Goal: Find contact information

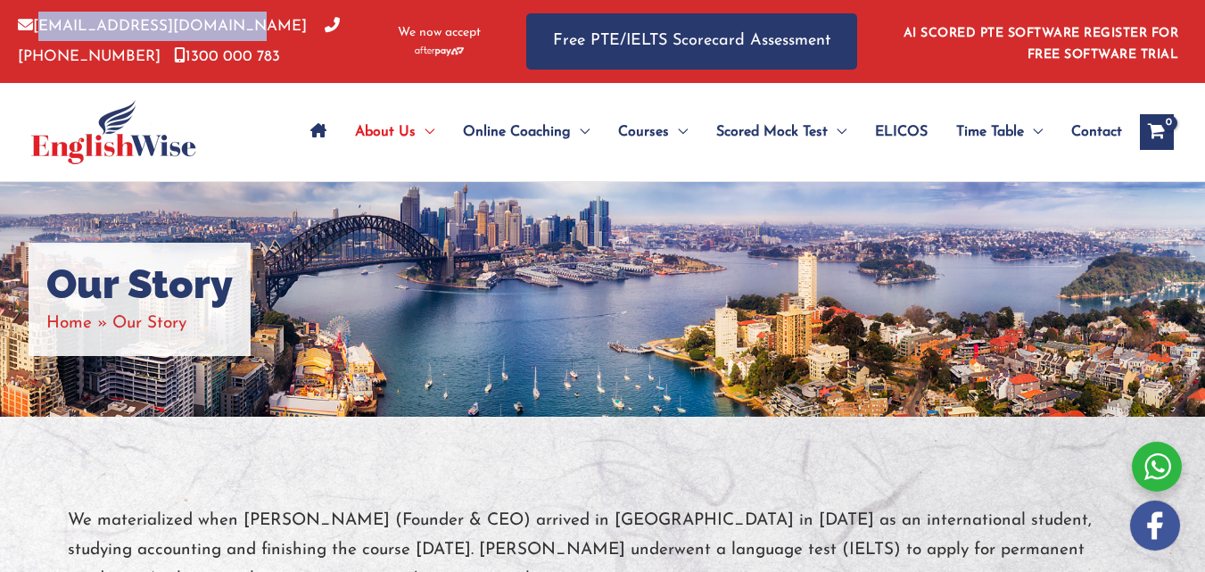
click at [69, 59] on p "[EMAIL_ADDRESS][DOMAIN_NAME] [PHONE_NUMBER] [PHONE_NUMBER]" at bounding box center [198, 42] width 361 height 60
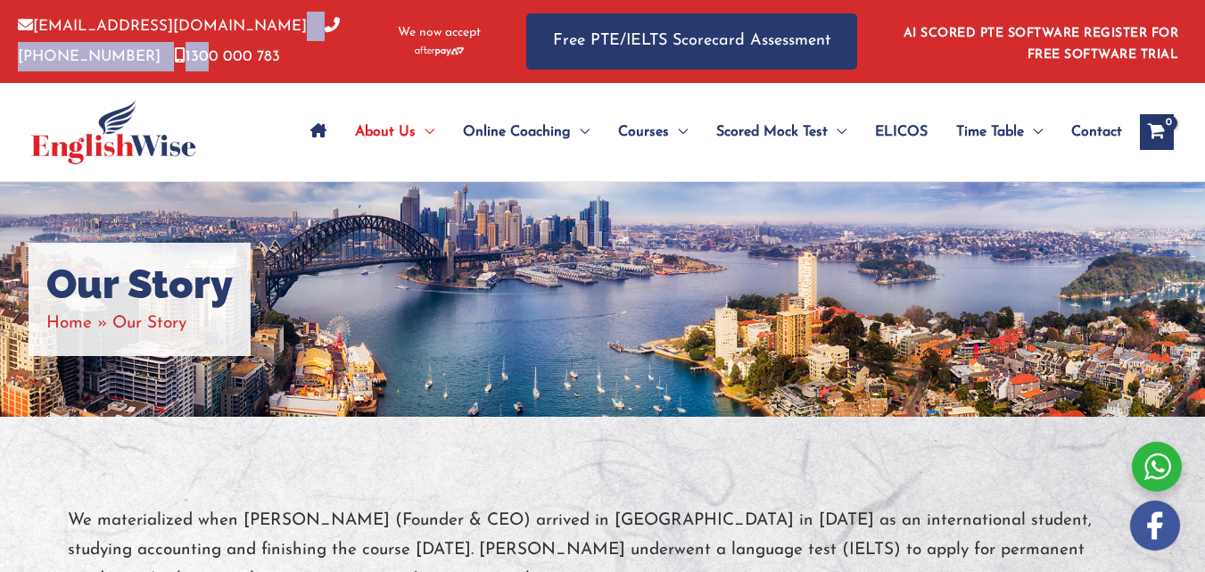
click at [323, 29] on link "[PHONE_NUMBER]" at bounding box center [179, 41] width 322 height 45
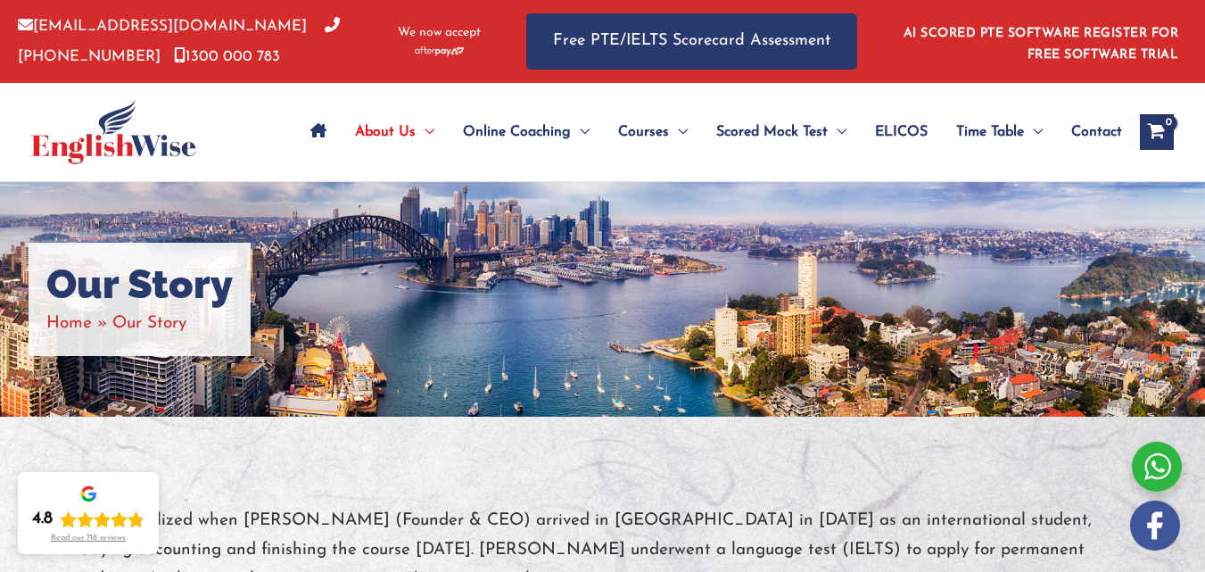
click at [231, 130] on div at bounding box center [138, 132] width 215 height 98
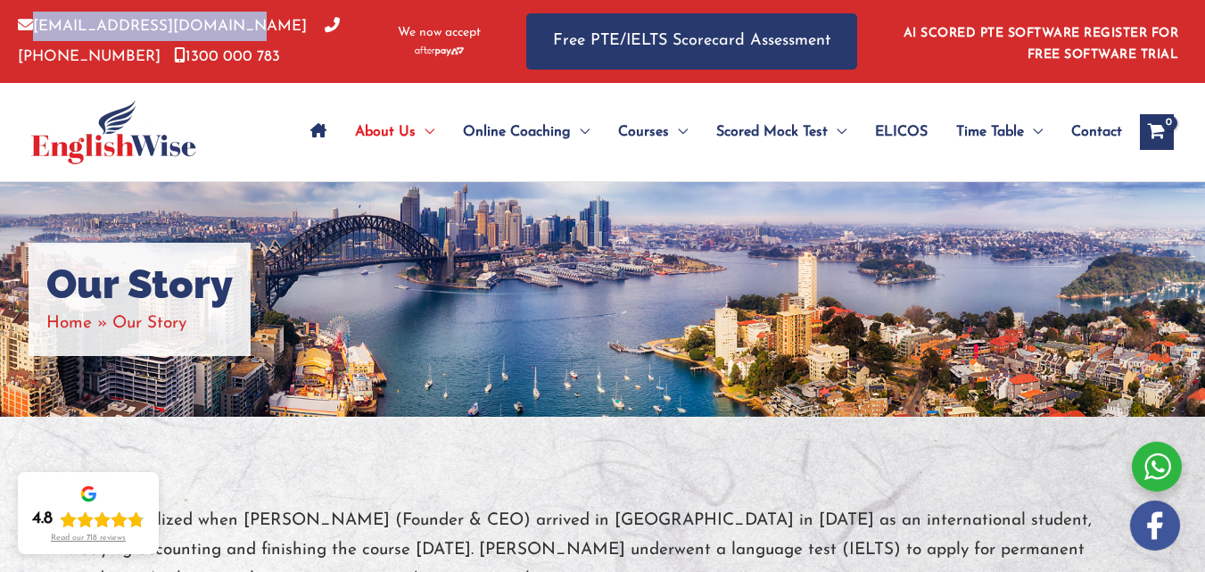
drag, startPoint x: 219, startPoint y: 21, endPoint x: 51, endPoint y: 22, distance: 168.6
click at [48, 22] on p "[EMAIL_ADDRESS][DOMAIN_NAME] [PHONE_NUMBER] [PHONE_NUMBER]" at bounding box center [198, 42] width 361 height 60
copy link "[EMAIL_ADDRESS][DOMAIN_NAME]"
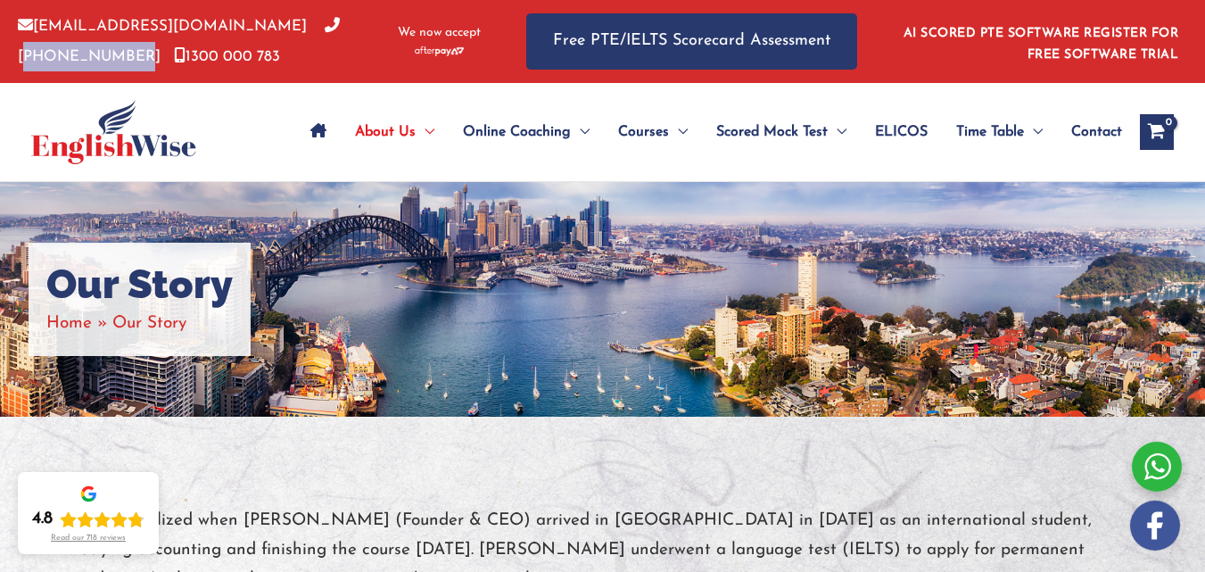
drag, startPoint x: 353, startPoint y: 17, endPoint x: 256, endPoint y: 34, distance: 98.7
click at [256, 34] on div "[EMAIL_ADDRESS][DOMAIN_NAME] [PHONE_NUMBER] [PHONE_NUMBER]" at bounding box center [203, 42] width 370 height 60
click at [163, 55] on p "[EMAIL_ADDRESS][DOMAIN_NAME] [PHONE_NUMBER] [PHONE_NUMBER]" at bounding box center [198, 42] width 361 height 60
drag, startPoint x: 153, startPoint y: 58, endPoint x: 76, endPoint y: 94, distance: 84.6
click at [68, 83] on div "[EMAIL_ADDRESS][DOMAIN_NAME] [PHONE_NUMBER] [PHONE_NUMBER] We now accept Free P…" at bounding box center [602, 91] width 1205 height 182
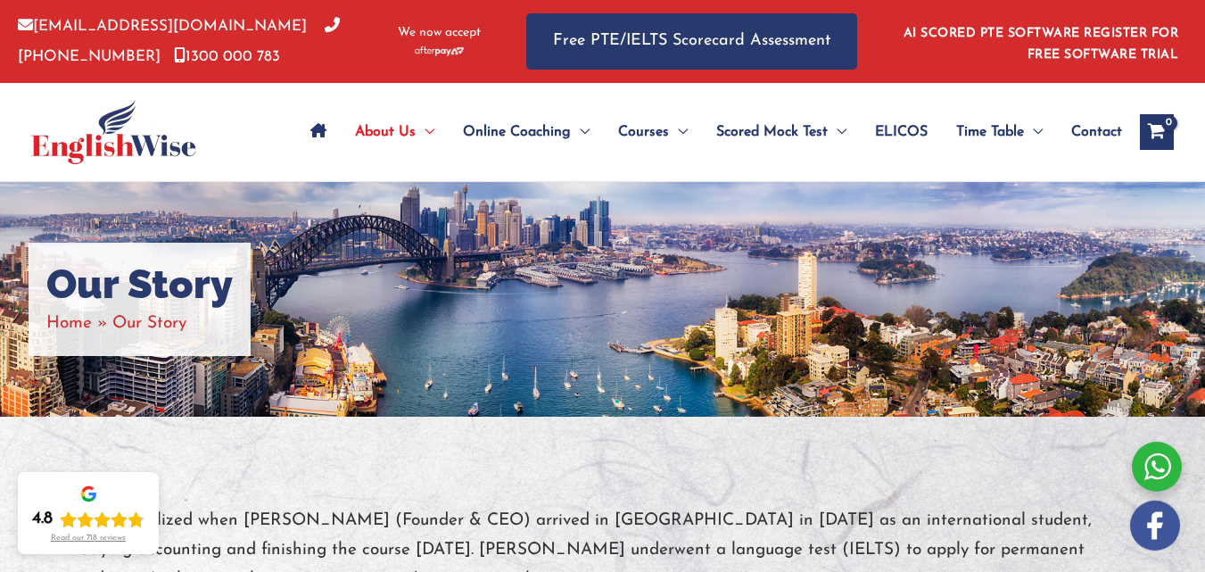
click at [174, 56] on link "1300 000 783" at bounding box center [227, 56] width 106 height 15
click at [330, 56] on p "[EMAIL_ADDRESS][DOMAIN_NAME] [PHONE_NUMBER] [PHONE_NUMBER]" at bounding box center [198, 42] width 361 height 60
drag, startPoint x: 349, startPoint y: 21, endPoint x: 258, endPoint y: 24, distance: 91.0
click at [258, 24] on p "[EMAIL_ADDRESS][DOMAIN_NAME] [PHONE_NUMBER] [PHONE_NUMBER]" at bounding box center [198, 42] width 361 height 60
copy link "[PHONE_NUMBER]"
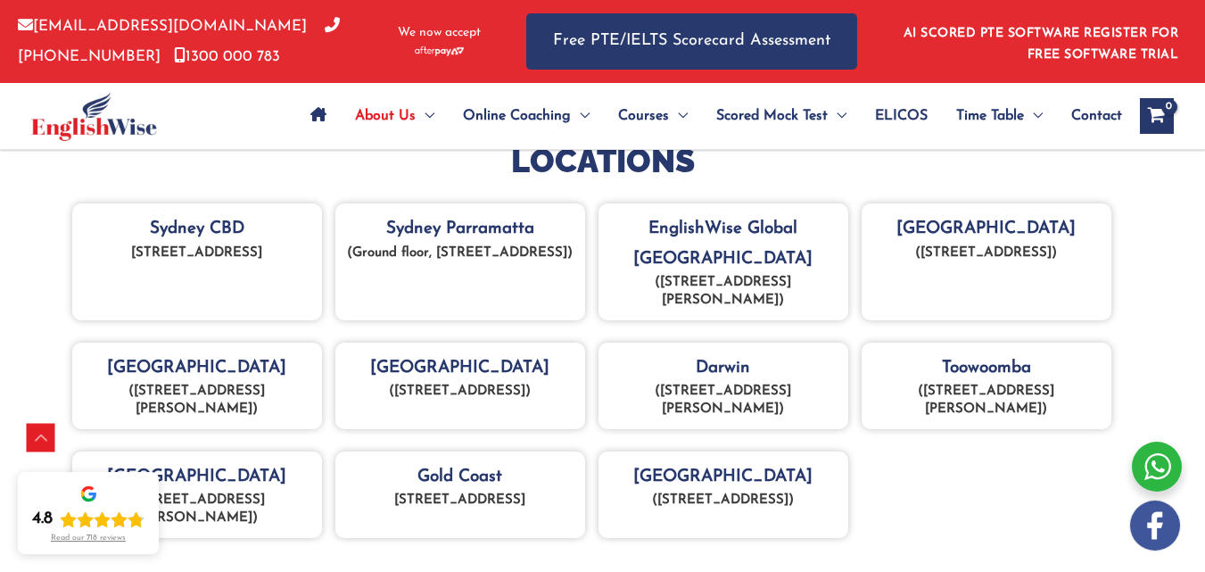
scroll to position [713, 0]
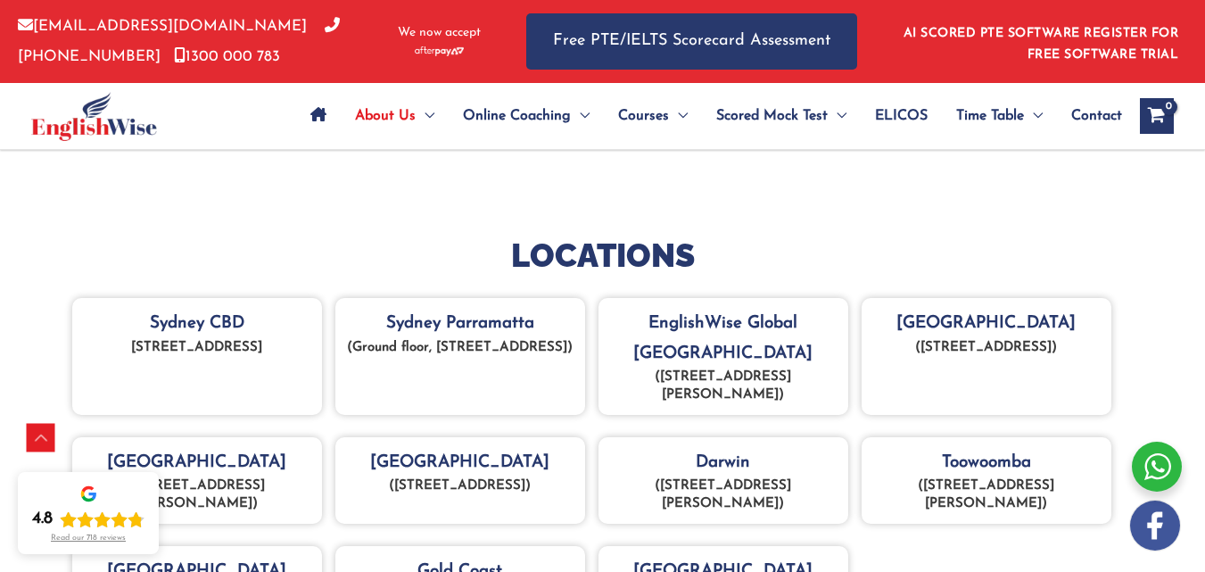
drag, startPoint x: 252, startPoint y: 382, endPoint x: 99, endPoint y: 352, distance: 156.2
click at [99, 352] on div "Sydney CBD [STREET_ADDRESS]" at bounding box center [197, 356] width 250 height 117
copy p "[STREET_ADDRESS]"
